Goal: Task Accomplishment & Management: Complete application form

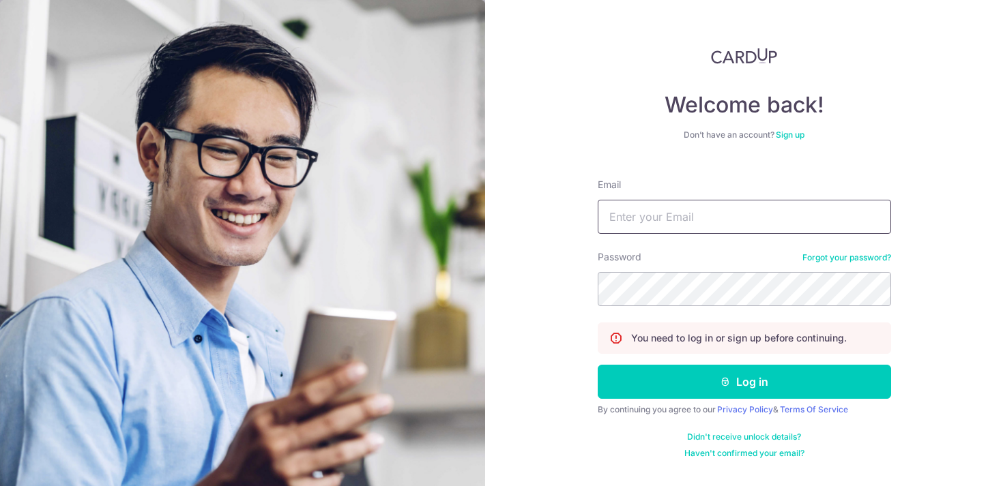
click at [662, 220] on input "Email" at bounding box center [744, 217] width 293 height 34
type input "[EMAIL_ADDRESS][DOMAIN_NAME]"
click at [570, 288] on div "Welcome back! Don’t have an account? Sign up Email teosf21@gmail.com Password F…" at bounding box center [744, 243] width 518 height 486
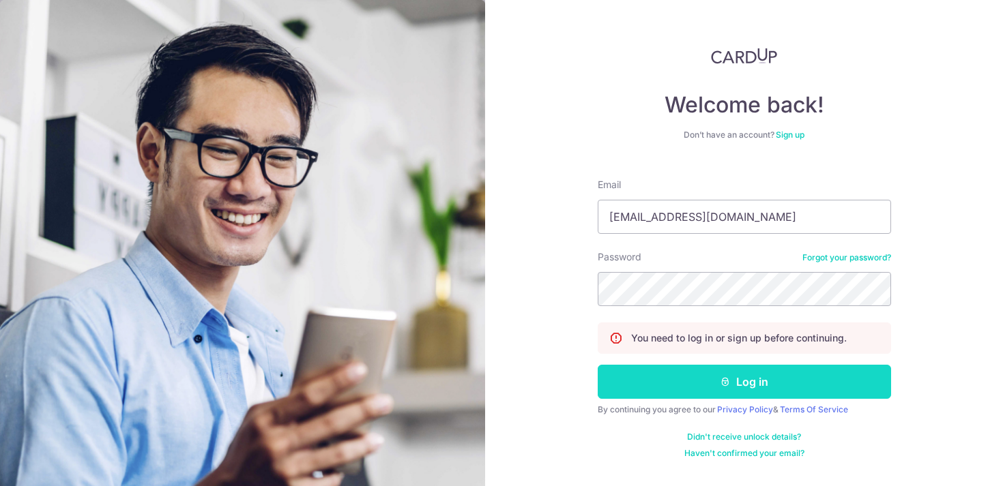
click at [745, 383] on button "Log in" at bounding box center [744, 382] width 293 height 34
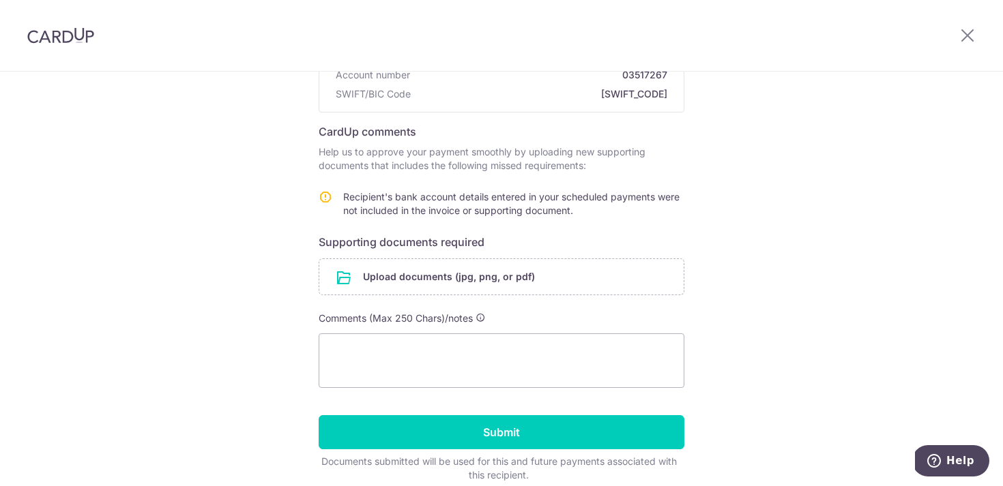
scroll to position [177, 0]
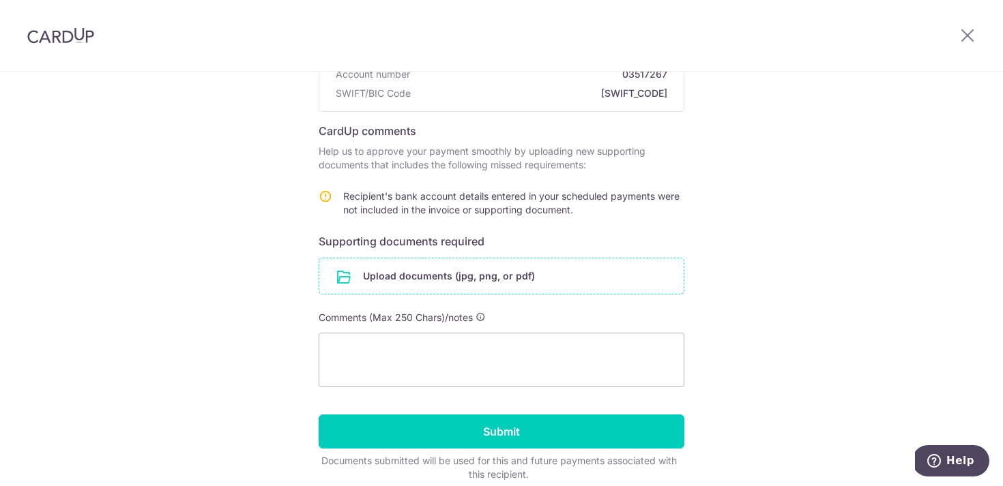
click at [431, 273] on input "file" at bounding box center [501, 276] width 364 height 35
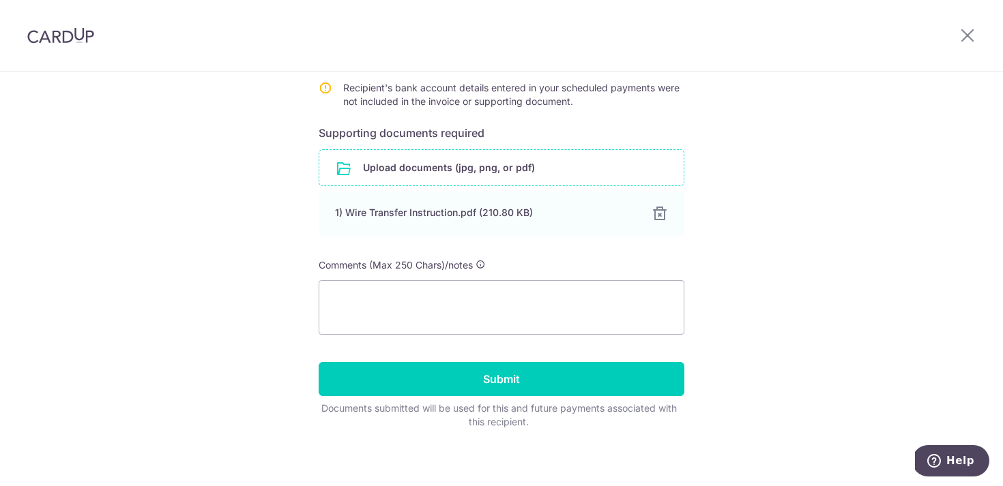
scroll to position [292, 0]
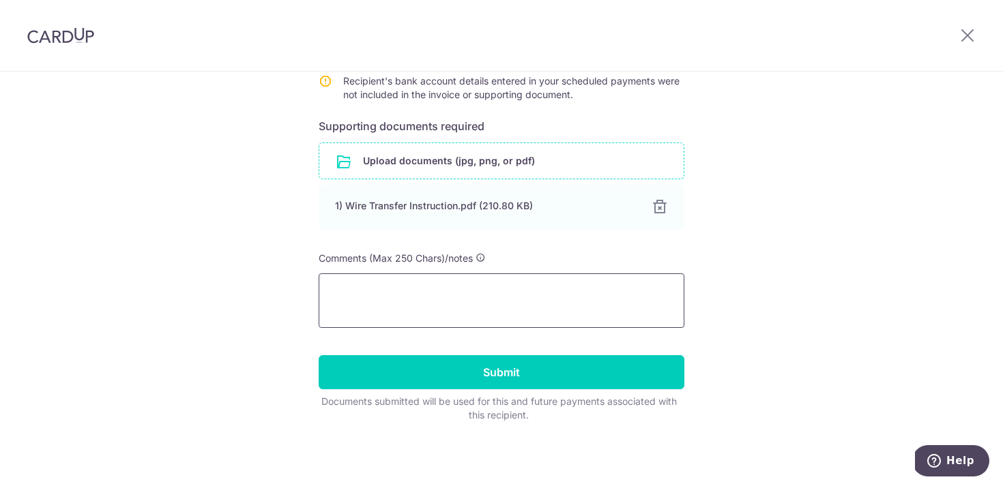
click at [576, 291] on textarea at bounding box center [502, 301] width 366 height 55
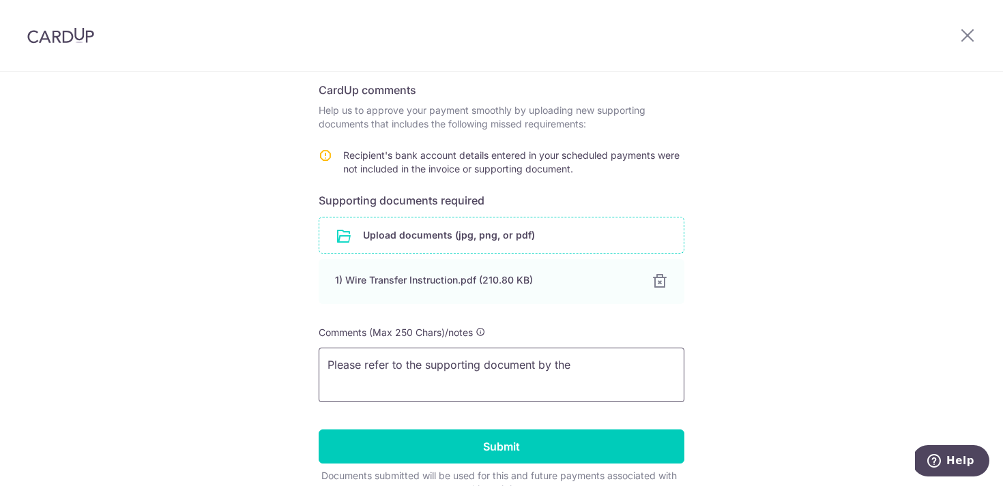
scroll to position [250, 0]
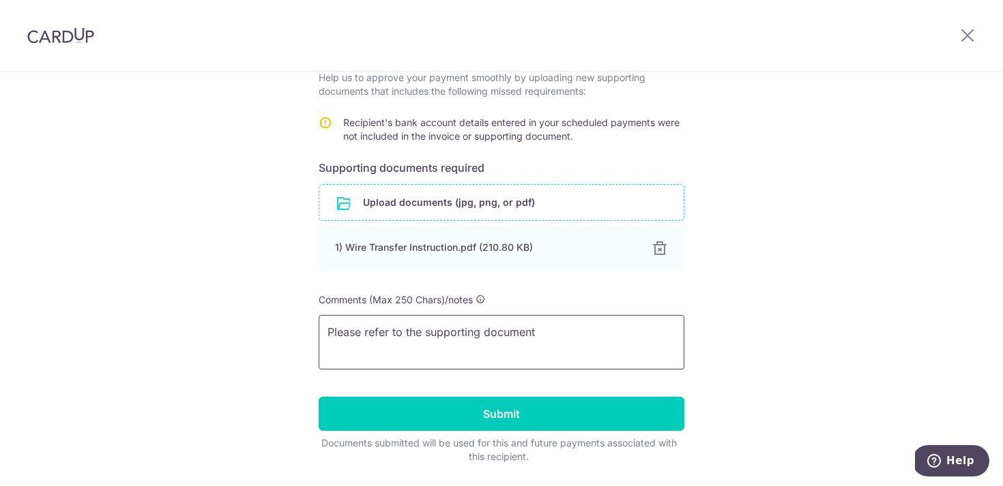
click at [484, 334] on textarea "Please refer to the supporting document" at bounding box center [502, 342] width 366 height 55
click at [552, 327] on textarea "Please refer to the supporting document" at bounding box center [502, 342] width 366 height 55
click at [426, 333] on textarea "Please refer to the supporting document for recipient's" at bounding box center [502, 342] width 366 height 55
click at [484, 335] on textarea "Please refer to the supporting document for recipient's" at bounding box center [502, 342] width 366 height 55
click at [652, 338] on textarea "Please refer to the supporting official document for recipient's" at bounding box center [502, 342] width 366 height 55
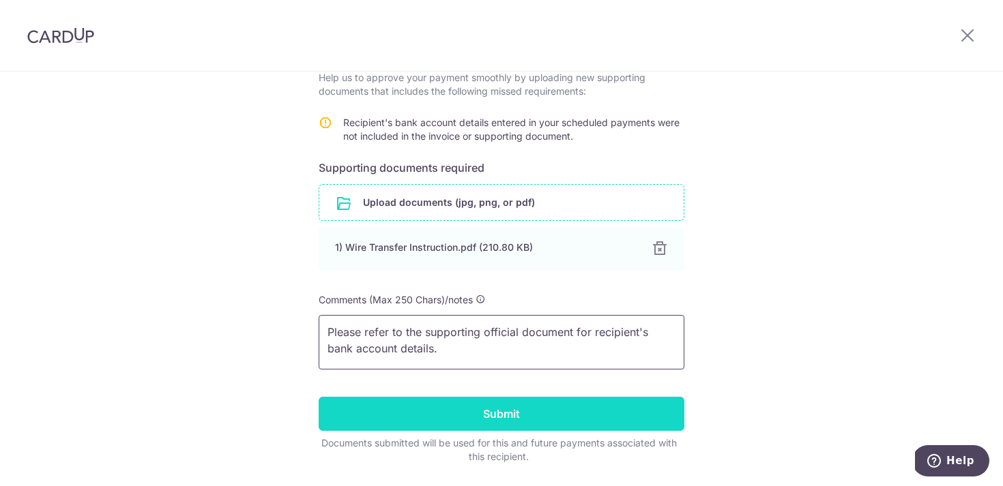
type textarea "Please refer to the supporting official document for recipient's bank account d…"
click at [532, 417] on input "Submit" at bounding box center [502, 414] width 366 height 34
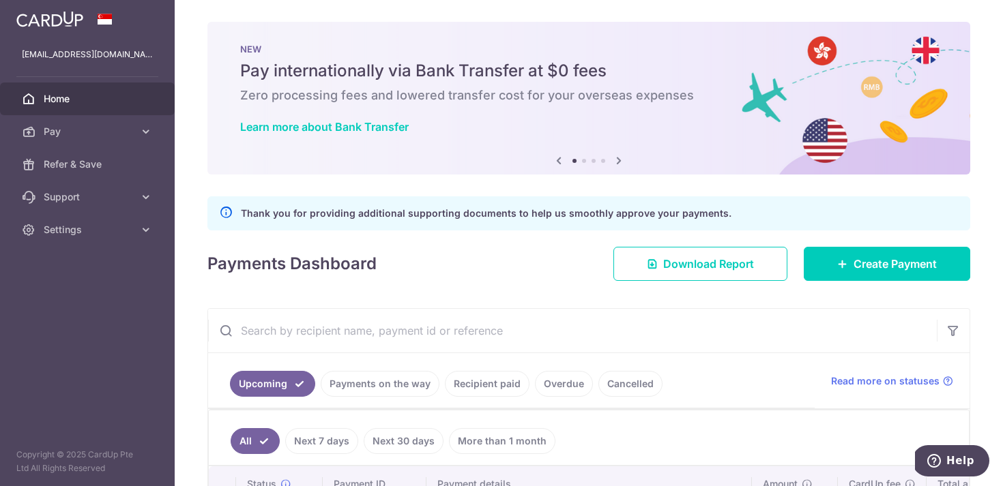
scroll to position [132, 0]
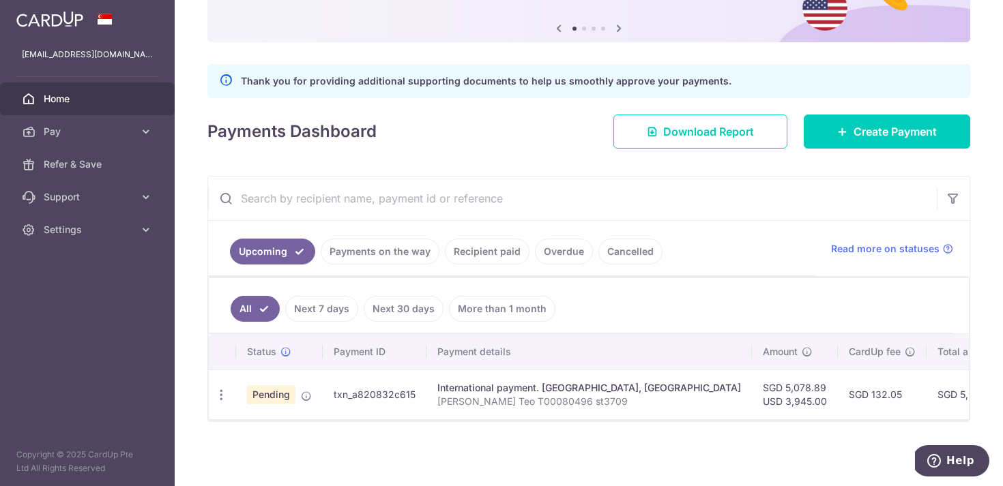
click at [472, 466] on div "× Pause Schedule Pause all future payments in this series Pause just this one p…" at bounding box center [589, 243] width 828 height 486
click at [222, 400] on icon "button" at bounding box center [221, 395] width 14 height 14
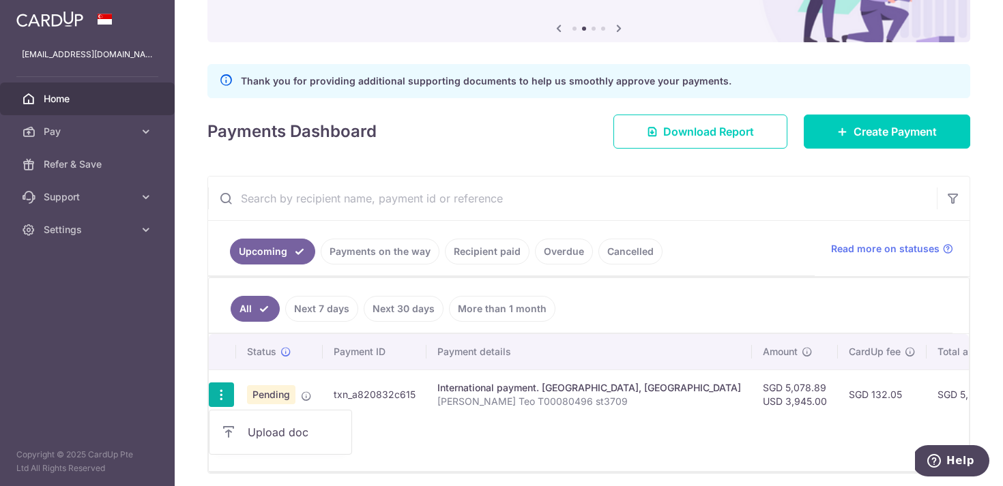
click at [298, 429] on span "Upload doc" at bounding box center [294, 432] width 93 height 16
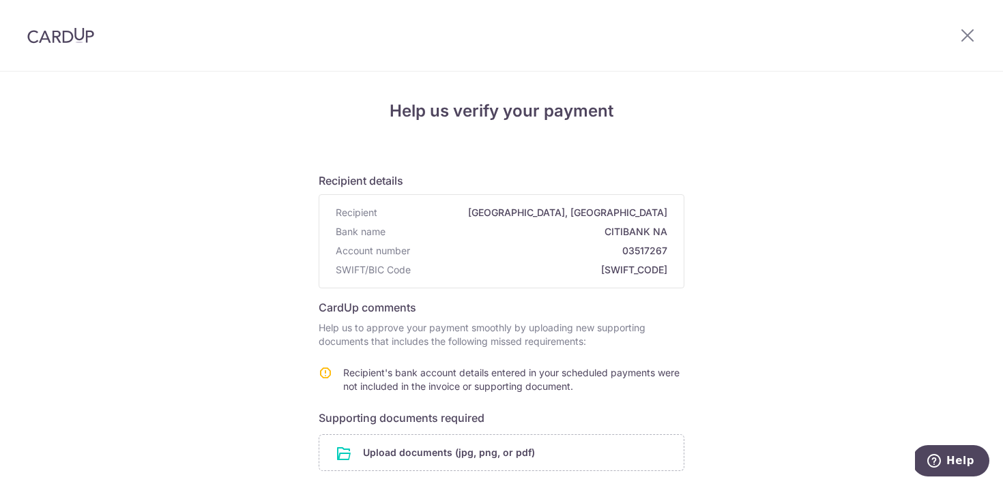
click at [962, 26] on div at bounding box center [967, 35] width 71 height 71
click at [968, 38] on icon at bounding box center [967, 35] width 16 height 17
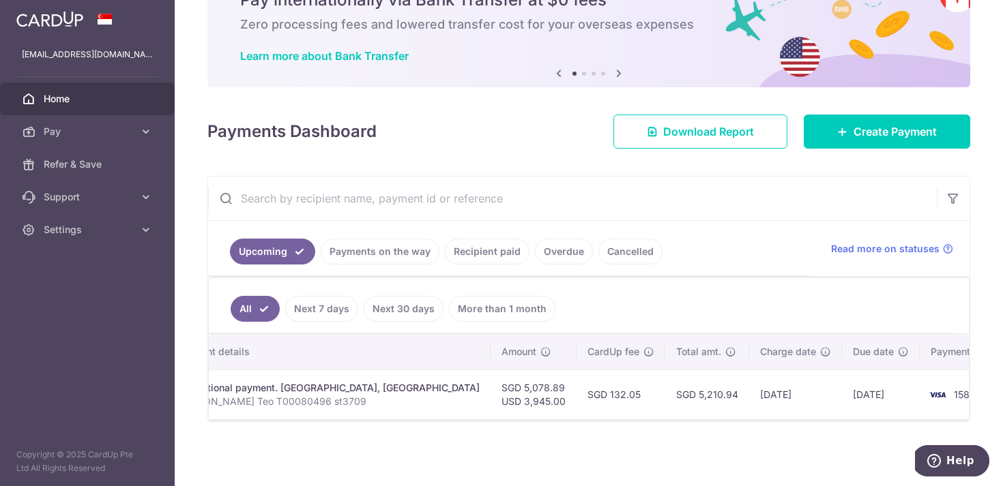
scroll to position [0, 265]
click at [619, 254] on link "Cancelled" at bounding box center [630, 252] width 64 height 26
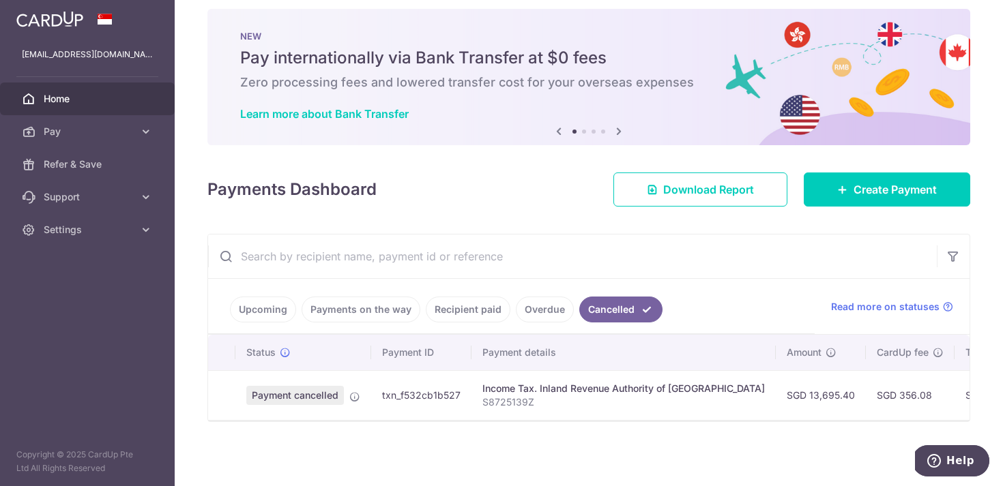
scroll to position [13, 0]
click at [533, 310] on link "Overdue" at bounding box center [545, 310] width 58 height 26
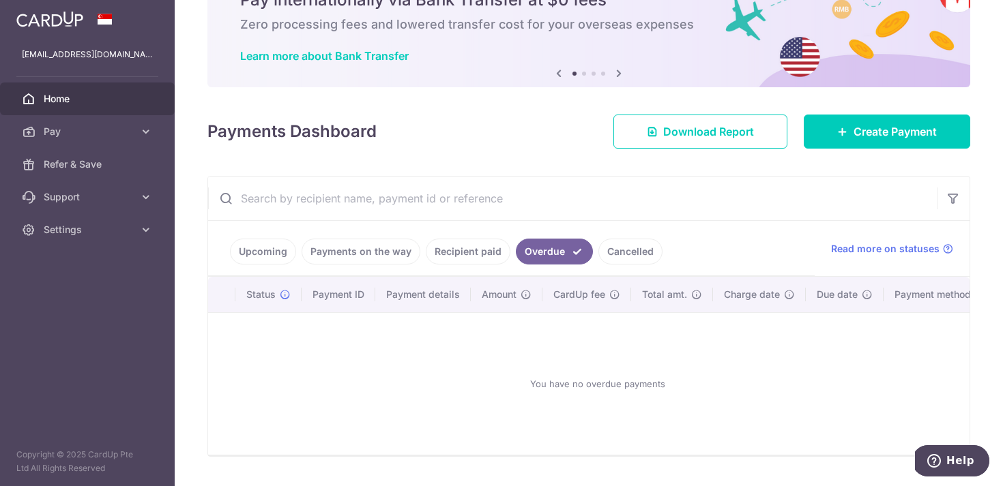
click at [475, 255] on link "Recipient paid" at bounding box center [468, 252] width 85 height 26
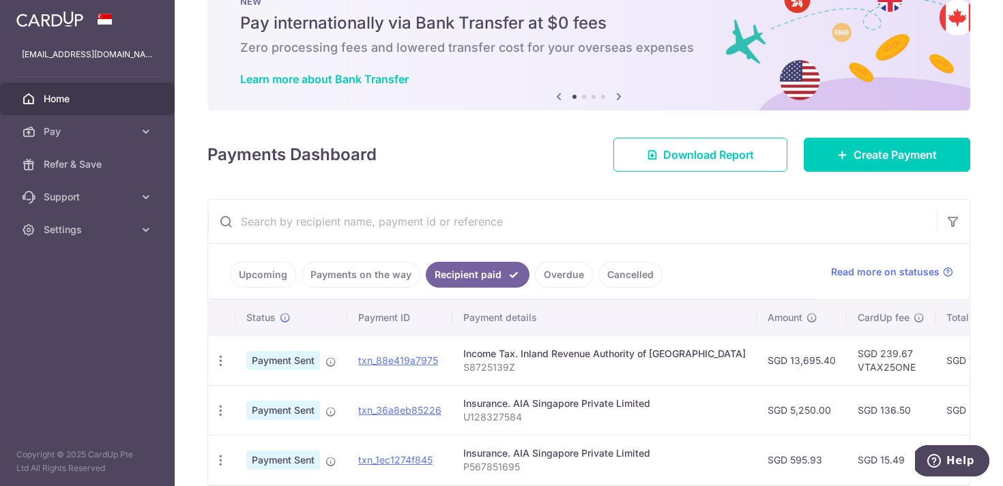
scroll to position [71, 0]
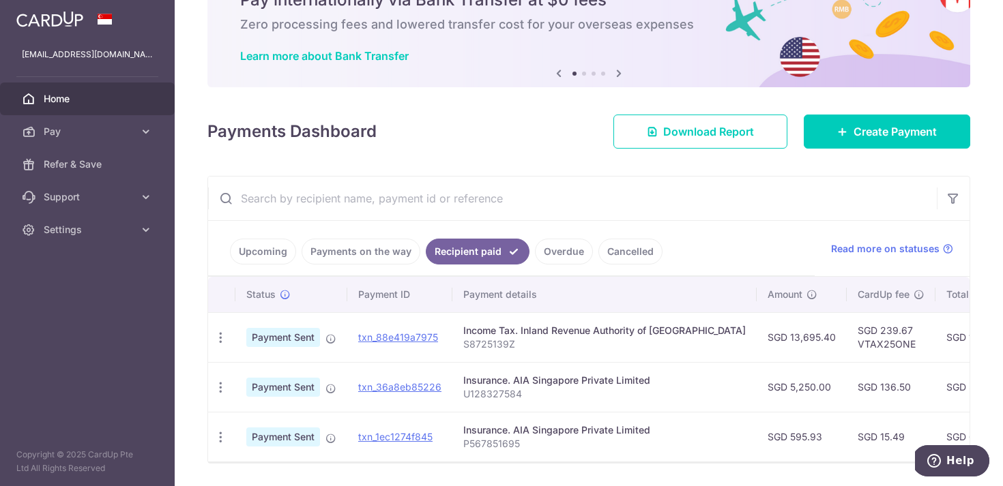
click at [359, 265] on ul "Upcoming Payments on the way Recipient paid Overdue Cancelled" at bounding box center [511, 248] width 606 height 55
click at [359, 248] on link "Payments on the way" at bounding box center [360, 252] width 119 height 26
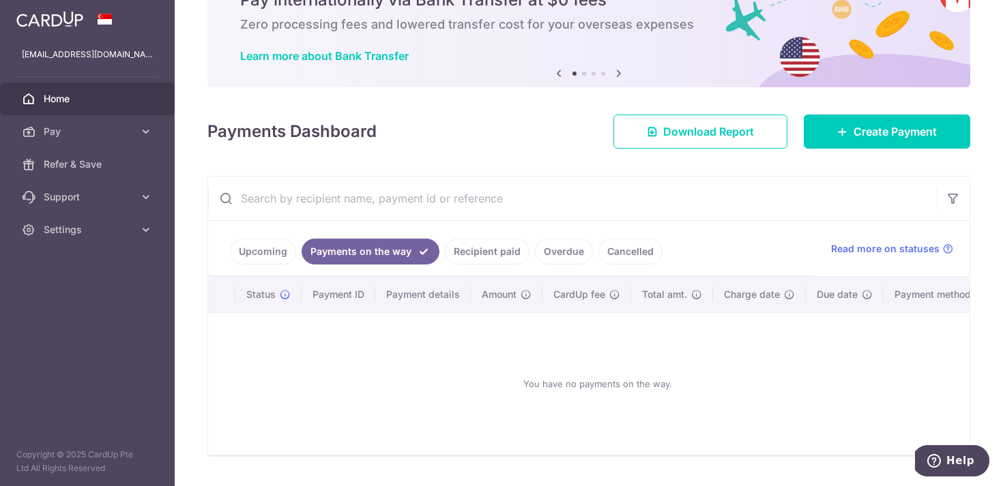
click at [269, 254] on link "Upcoming" at bounding box center [263, 252] width 66 height 26
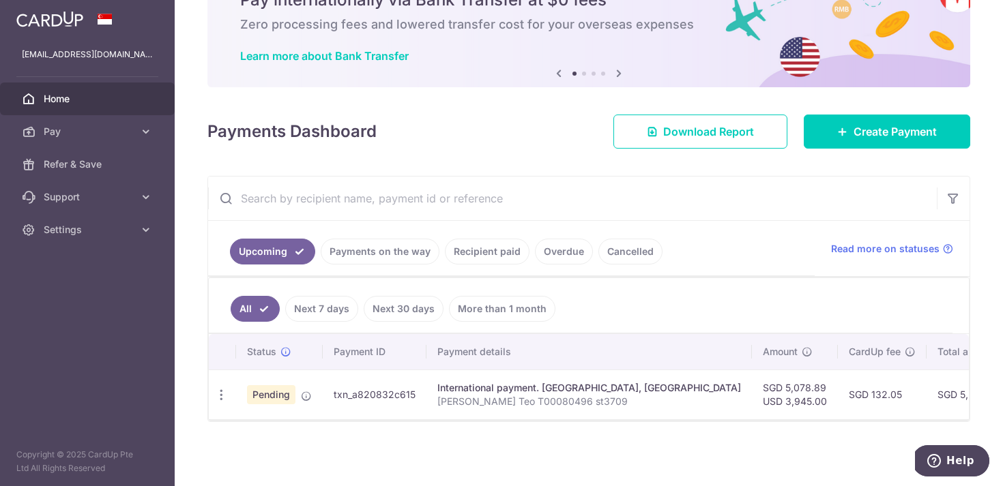
click at [365, 452] on div "× Pause Schedule Pause all future payments in this series Pause just this one p…" at bounding box center [589, 243] width 828 height 486
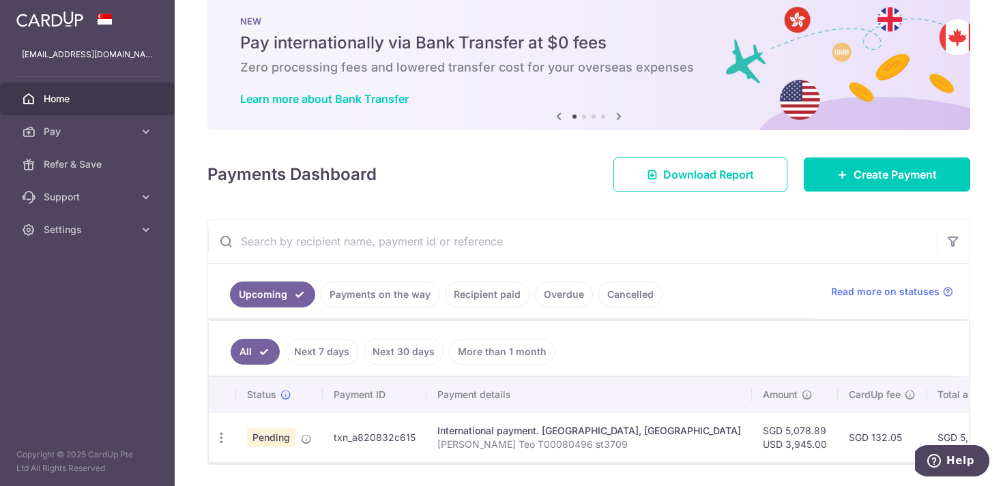
scroll to position [0, 0]
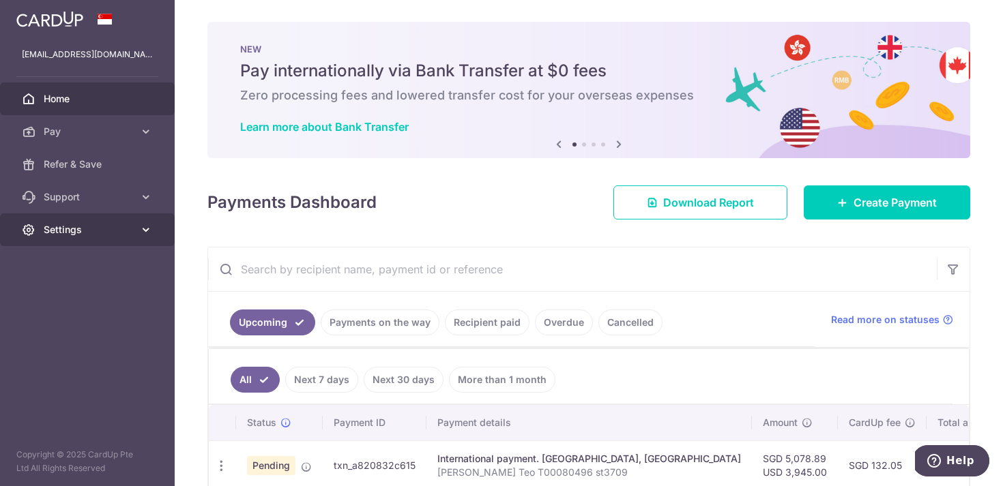
click at [75, 231] on span "Settings" at bounding box center [89, 230] width 90 height 14
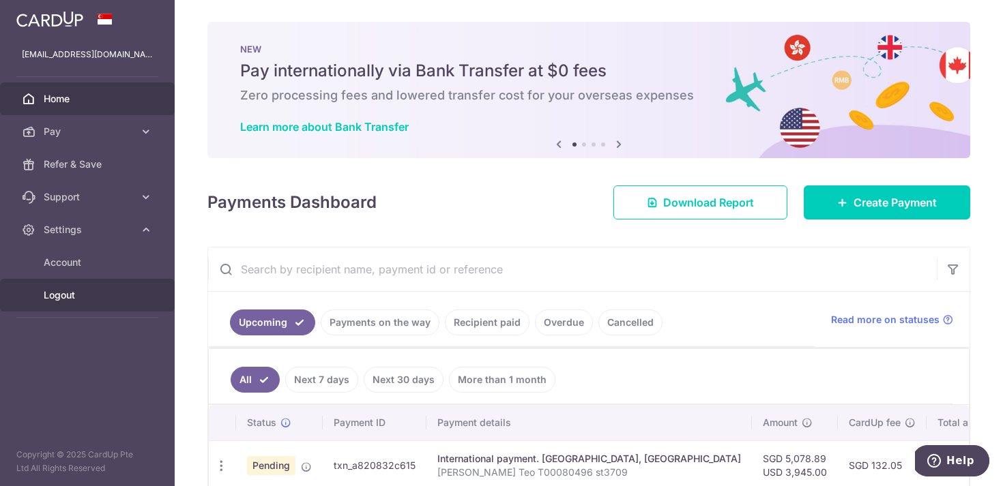
click at [64, 293] on span "Logout" at bounding box center [89, 296] width 90 height 14
